Goal: Task Accomplishment & Management: Manage account settings

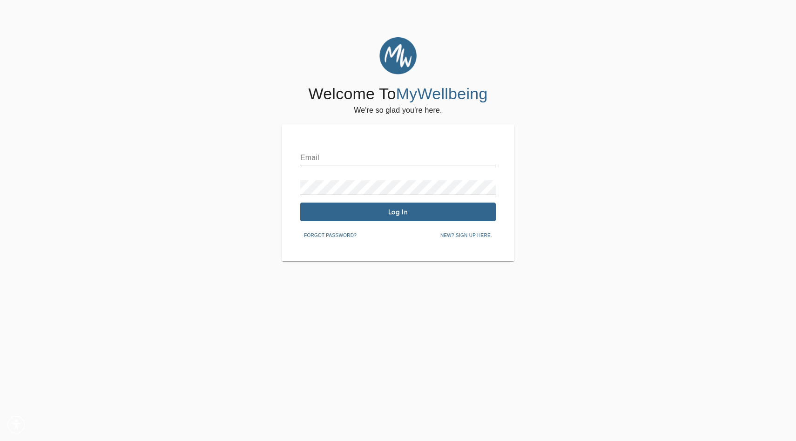
click at [355, 150] on input "text" at bounding box center [397, 157] width 195 height 15
type input "[EMAIL_ADDRESS][DOMAIN_NAME]"
click at [370, 212] on span "Log In" at bounding box center [398, 212] width 188 height 9
